Goal: Information Seeking & Learning: Learn about a topic

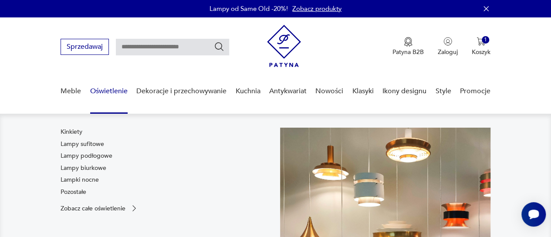
click at [107, 88] on link "Oświetlenie" at bounding box center [108, 91] width 37 height 34
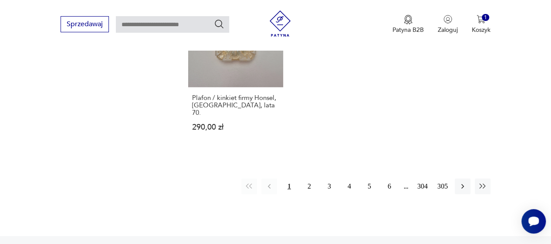
scroll to position [1277, 0]
click at [304, 178] on button "2" at bounding box center [309, 186] width 16 height 16
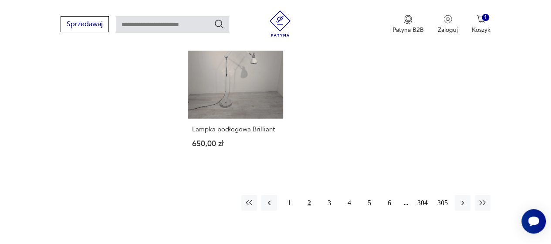
scroll to position [1215, 0]
click at [325, 195] on button "3" at bounding box center [329, 203] width 16 height 16
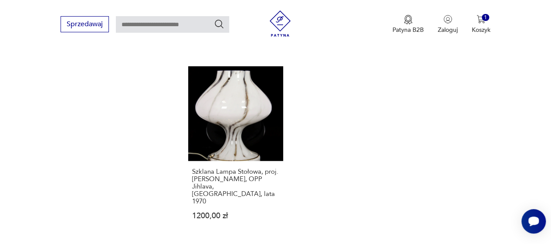
scroll to position [1201, 0]
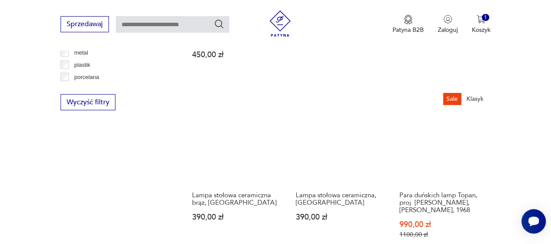
scroll to position [1005, 0]
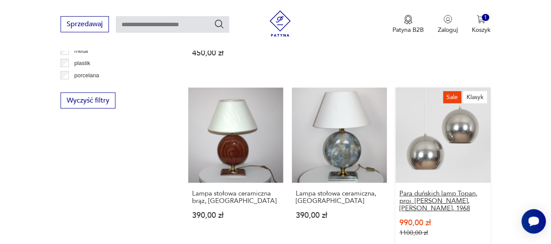
click at [437, 189] on h3 "Para duńskich lamp Topan, proj. [PERSON_NAME], [PERSON_NAME], 1968" at bounding box center [442, 200] width 87 height 22
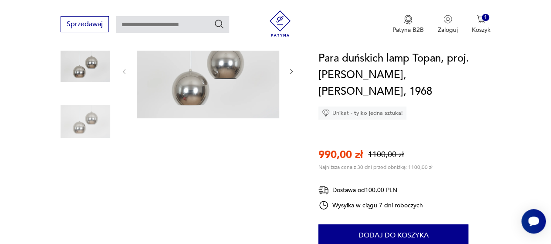
scroll to position [106, 0]
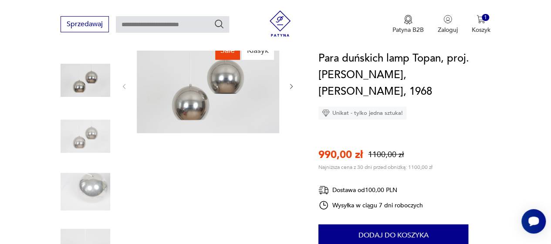
click at [295, 87] on div "Sale Klasyk" at bounding box center [179, 164] width 237 height 253
click at [289, 87] on icon "button" at bounding box center [291, 86] width 7 height 7
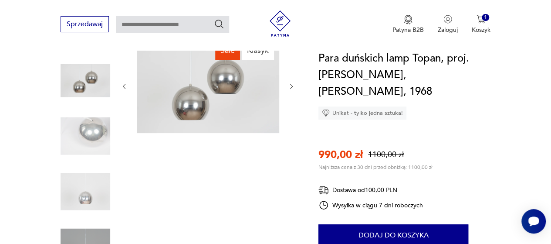
click at [288, 87] on icon "button" at bounding box center [291, 86] width 7 height 7
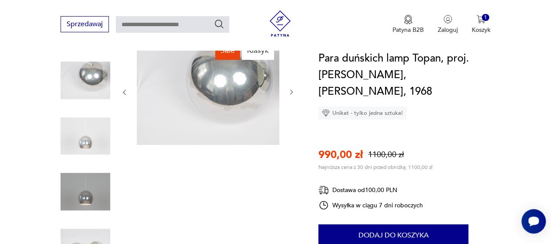
click at [288, 87] on div at bounding box center [208, 92] width 174 height 108
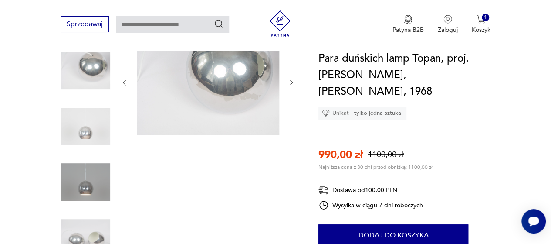
scroll to position [115, 0]
click at [83, 240] on img at bounding box center [86, 238] width 50 height 50
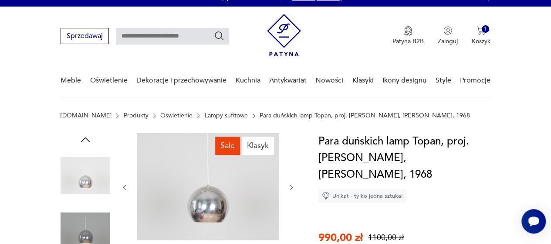
scroll to position [10, 0]
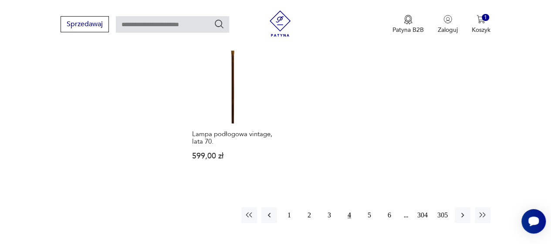
scroll to position [1243, 0]
click at [370, 206] on button "5" at bounding box center [370, 214] width 16 height 16
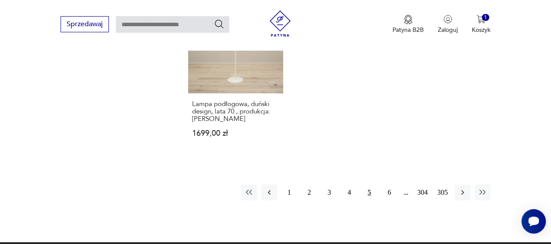
scroll to position [1297, 0]
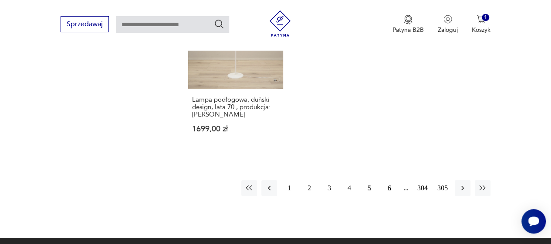
click at [388, 180] on button "6" at bounding box center [390, 188] width 16 height 16
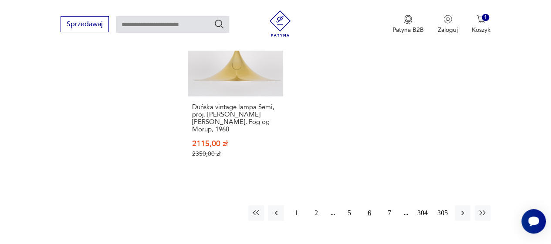
scroll to position [1282, 0]
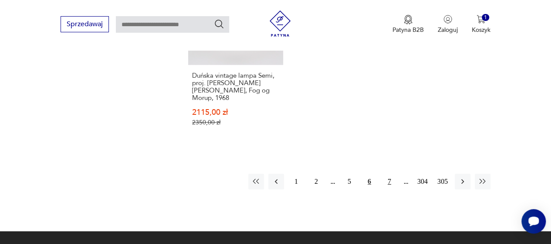
click at [382, 175] on button "7" at bounding box center [390, 181] width 16 height 16
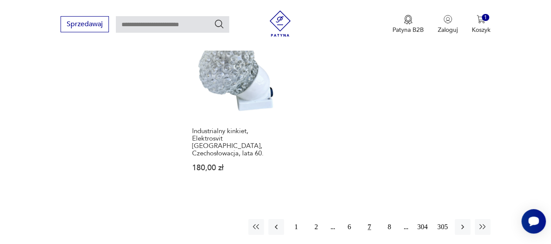
scroll to position [1233, 0]
click at [388, 220] on button "8" at bounding box center [390, 228] width 16 height 16
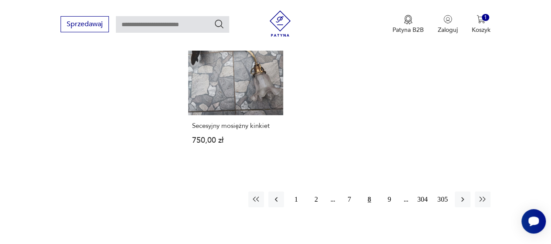
scroll to position [1252, 0]
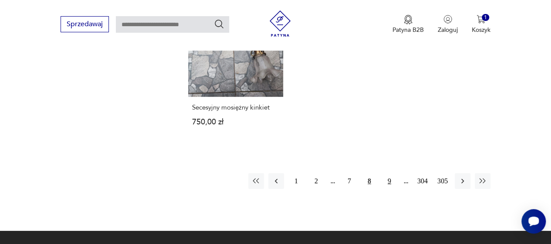
click at [390, 173] on button "9" at bounding box center [390, 181] width 16 height 16
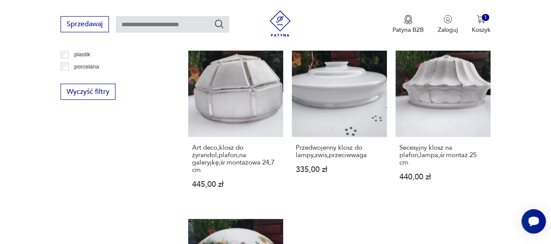
scroll to position [1015, 0]
